Goal: Information Seeking & Learning: Learn about a topic

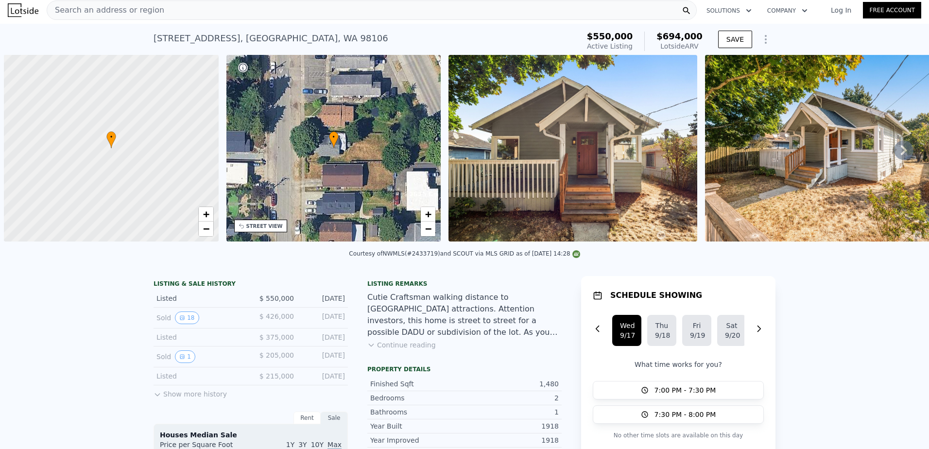
scroll to position [0, 4]
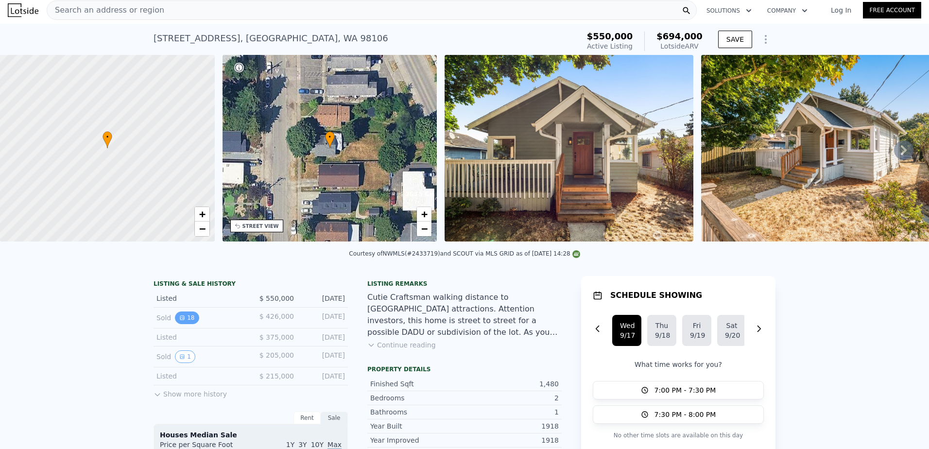
click at [179, 321] on icon "View historical data" at bounding box center [182, 318] width 6 height 6
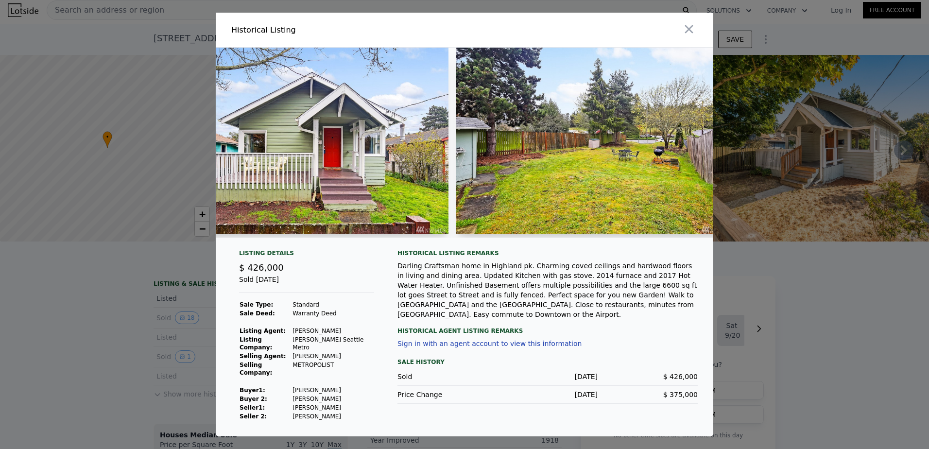
scroll to position [0, 4347]
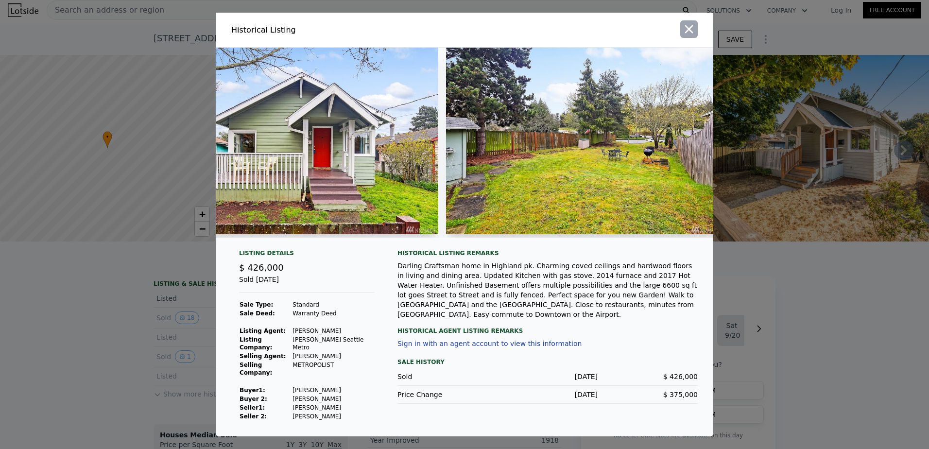
click at [694, 34] on icon "button" at bounding box center [689, 29] width 14 height 14
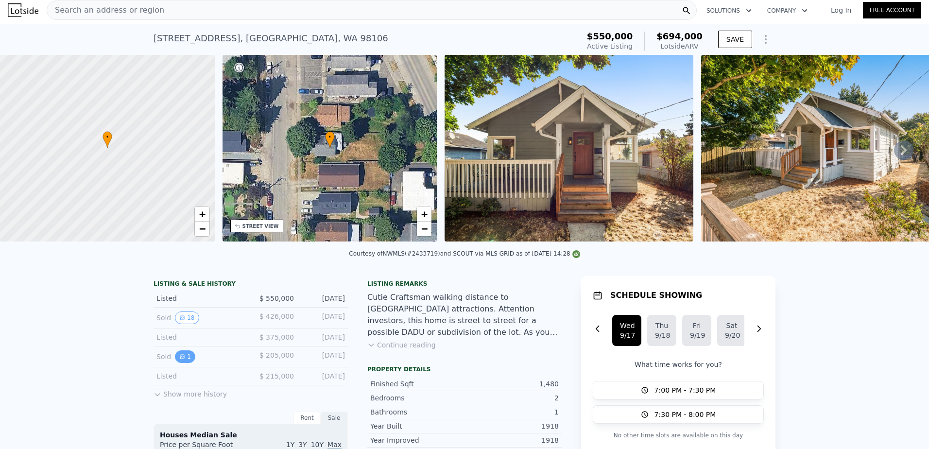
click at [183, 363] on button "1" at bounding box center [185, 356] width 20 height 13
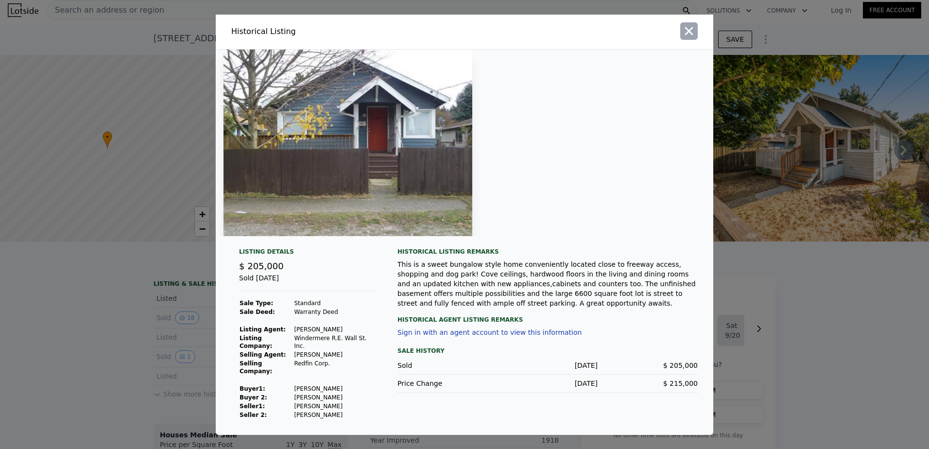
click at [691, 36] on icon "button" at bounding box center [689, 31] width 14 height 14
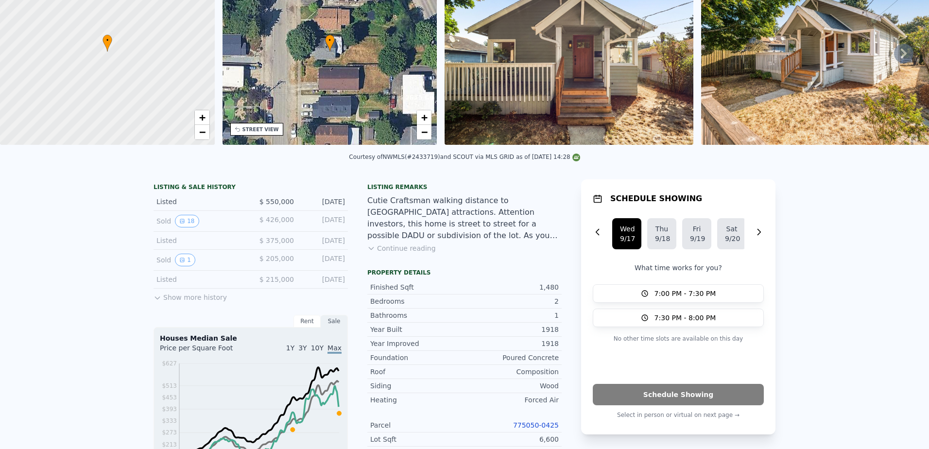
scroll to position [0, 0]
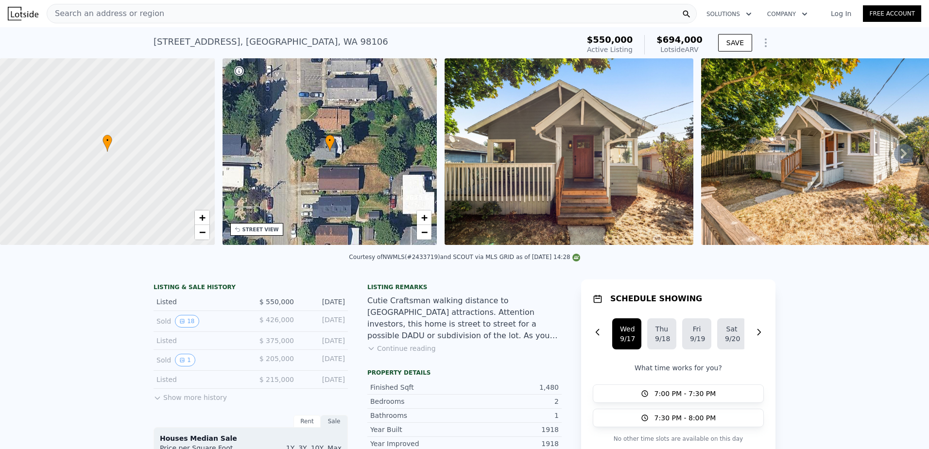
click at [225, 13] on div "Search an address or region" at bounding box center [372, 13] width 650 height 19
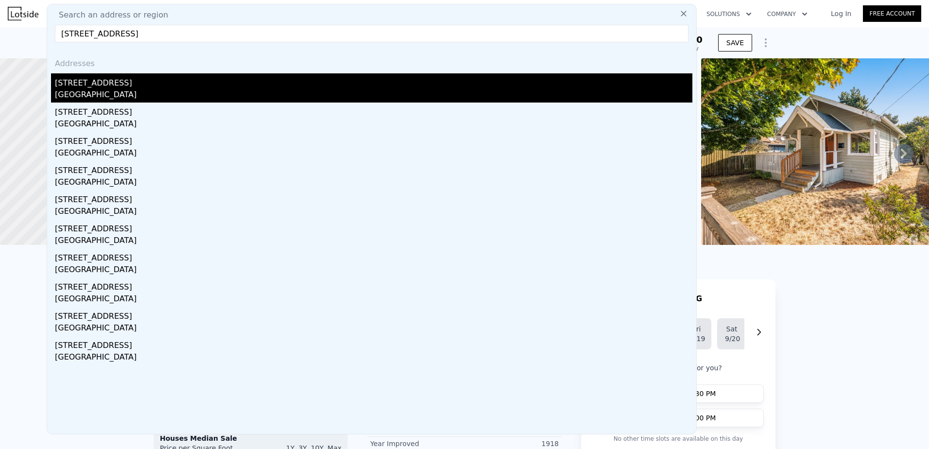
type input "[STREET_ADDRESS]"
click at [114, 87] on div "[STREET_ADDRESS]" at bounding box center [374, 81] width 638 height 16
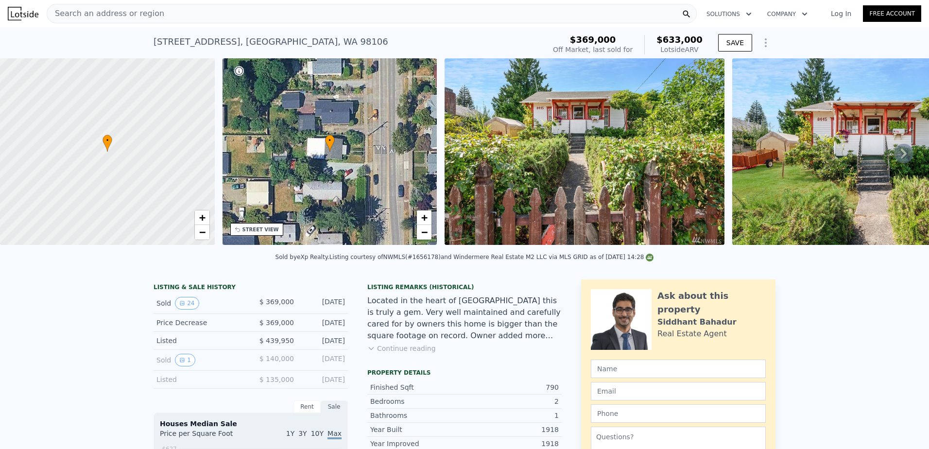
click at [399, 353] on button "Continue reading" at bounding box center [401, 349] width 69 height 10
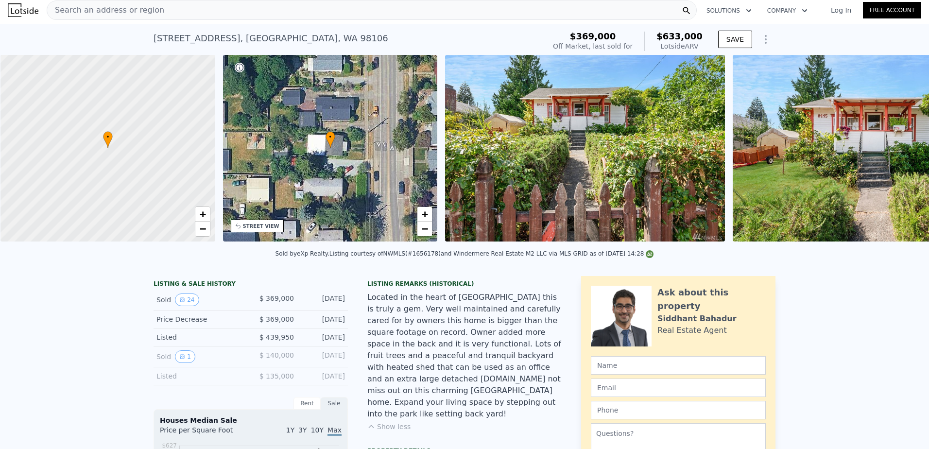
scroll to position [0, 4]
click at [426, 229] on span "−" at bounding box center [424, 229] width 6 height 12
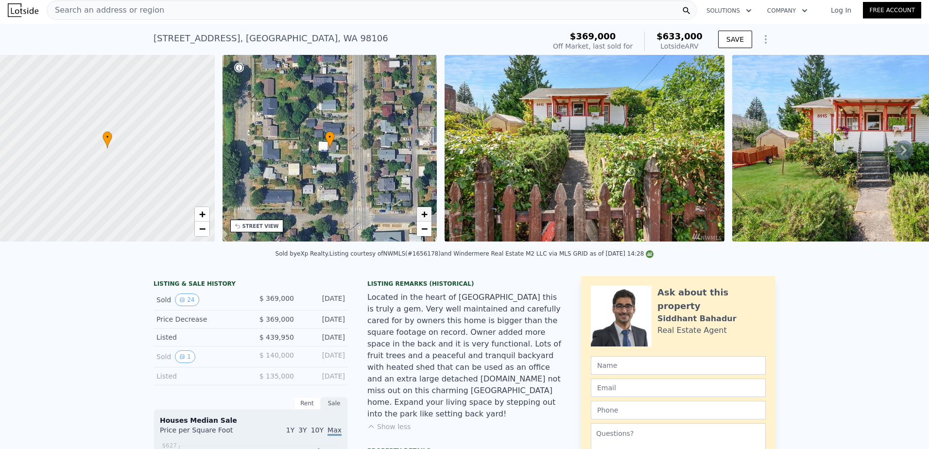
click at [426, 215] on span "+" at bounding box center [424, 214] width 6 height 12
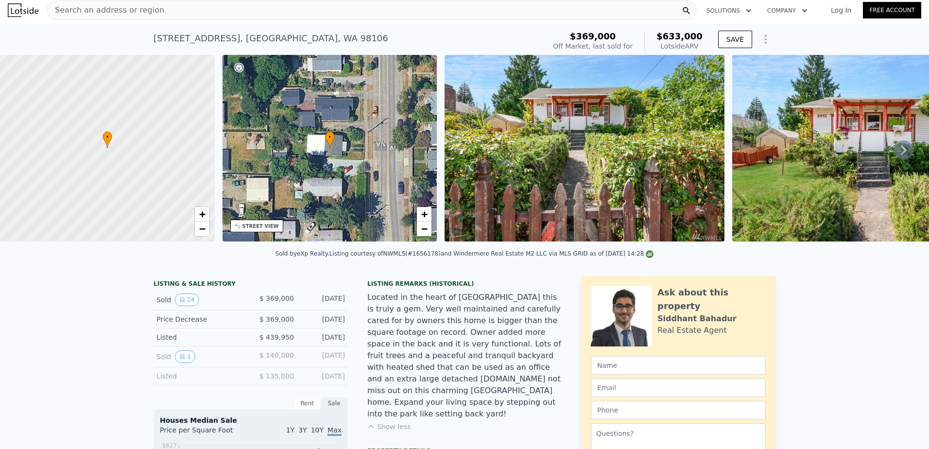
type input "3"
type input "5"
type input "1"
type input "2"
type input "1070"
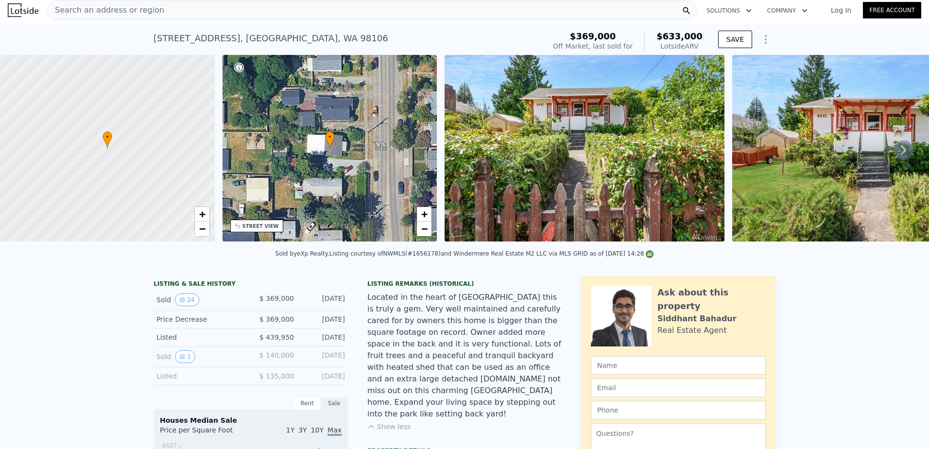
type input "1920"
type input "3880"
type input "9261"
type input "$ 694,000"
type input "$ 53,790"
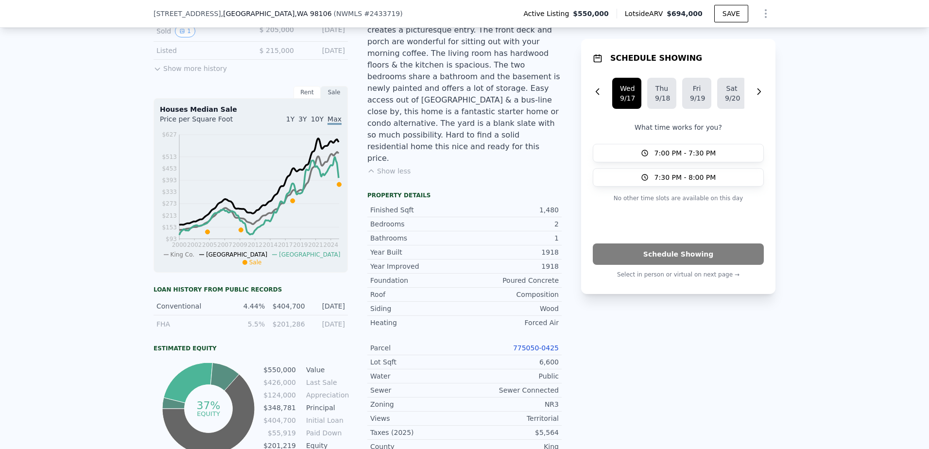
scroll to position [340, 0]
